Goal: Check status: Check status

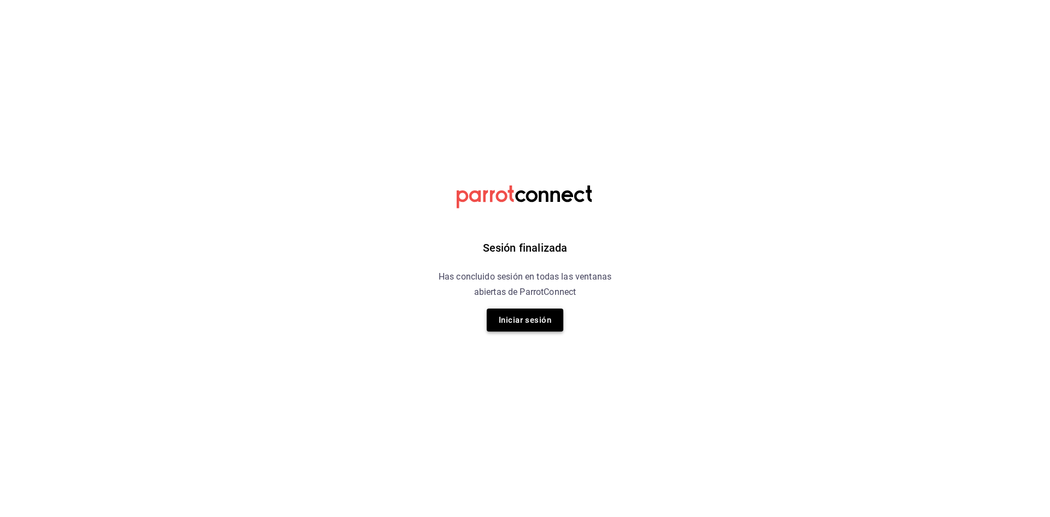
click at [529, 323] on button "Iniciar sesión" at bounding box center [525, 319] width 77 height 23
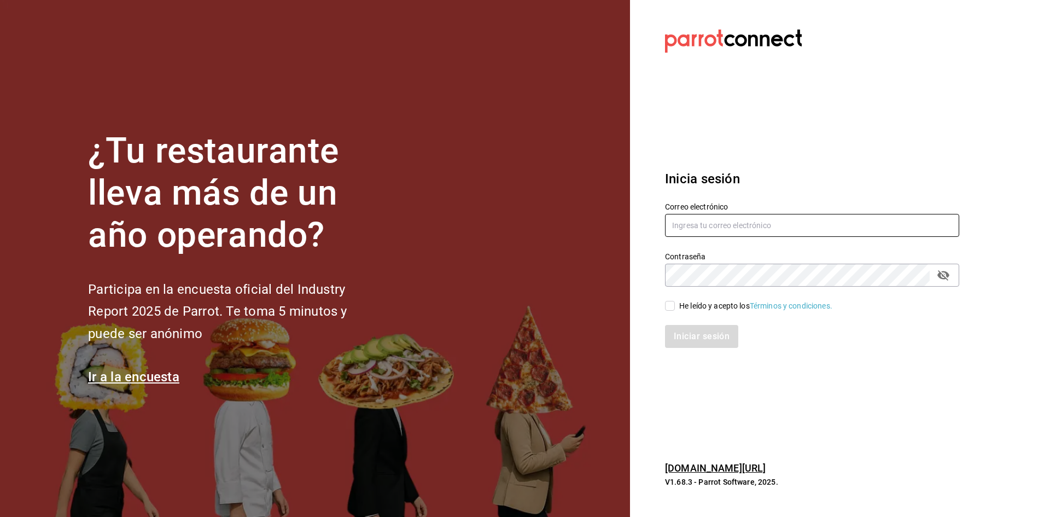
type input "javiersandovalm8@gmail.com"
click at [670, 309] on input "He leído y acepto los Términos y condiciones." at bounding box center [670, 306] width 10 height 10
checkbox input "true"
click at [685, 342] on button "Iniciar sesión" at bounding box center [702, 336] width 74 height 23
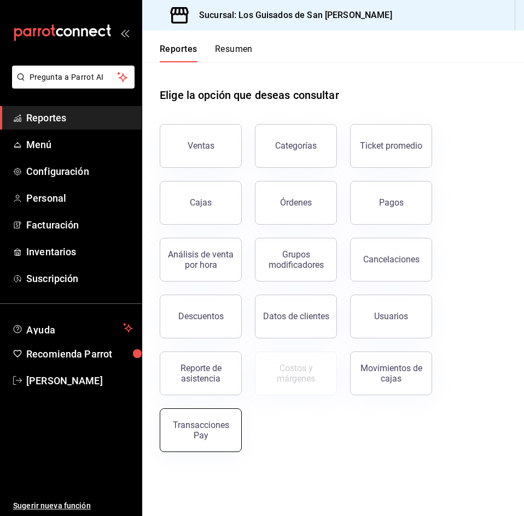
click at [223, 415] on button "Transacciones Pay" at bounding box center [201, 430] width 82 height 44
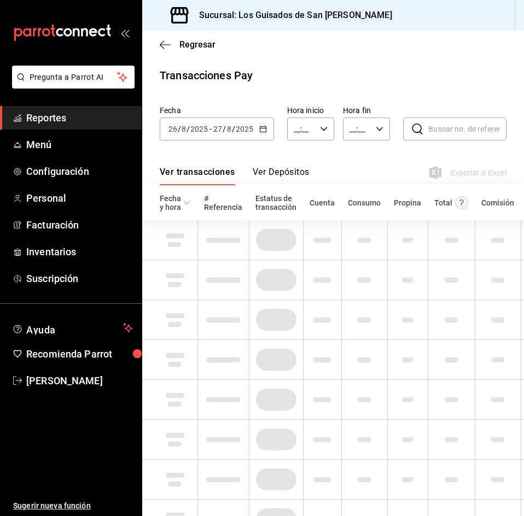
type input "00:00"
type input "23:59"
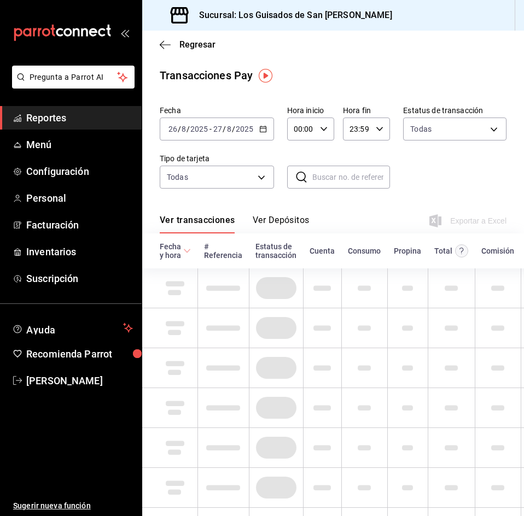
click at [259, 130] on icon "button" at bounding box center [263, 129] width 8 height 8
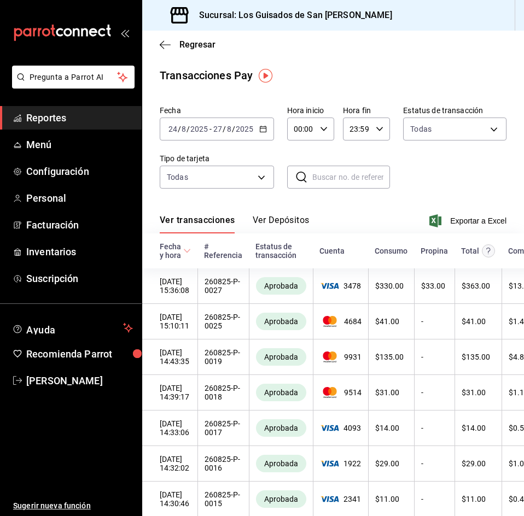
click at [281, 223] on button "Ver Depósitos" at bounding box center [281, 224] width 57 height 19
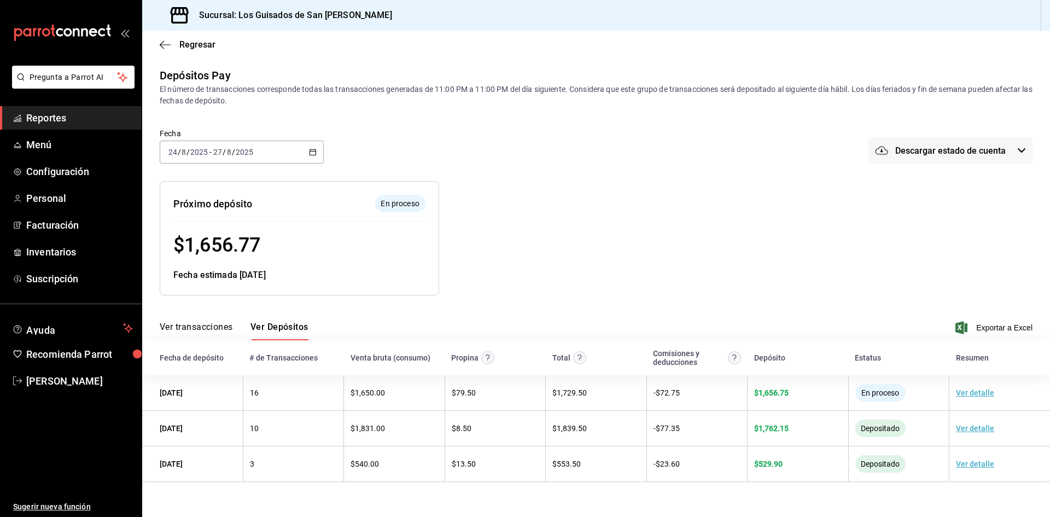
drag, startPoint x: 198, startPoint y: 44, endPoint x: 188, endPoint y: 38, distance: 12.8
click at [188, 38] on div "Regresar" at bounding box center [596, 45] width 908 height 28
click at [190, 49] on span "Regresar" at bounding box center [197, 44] width 36 height 10
